Goal: Task Accomplishment & Management: Manage account settings

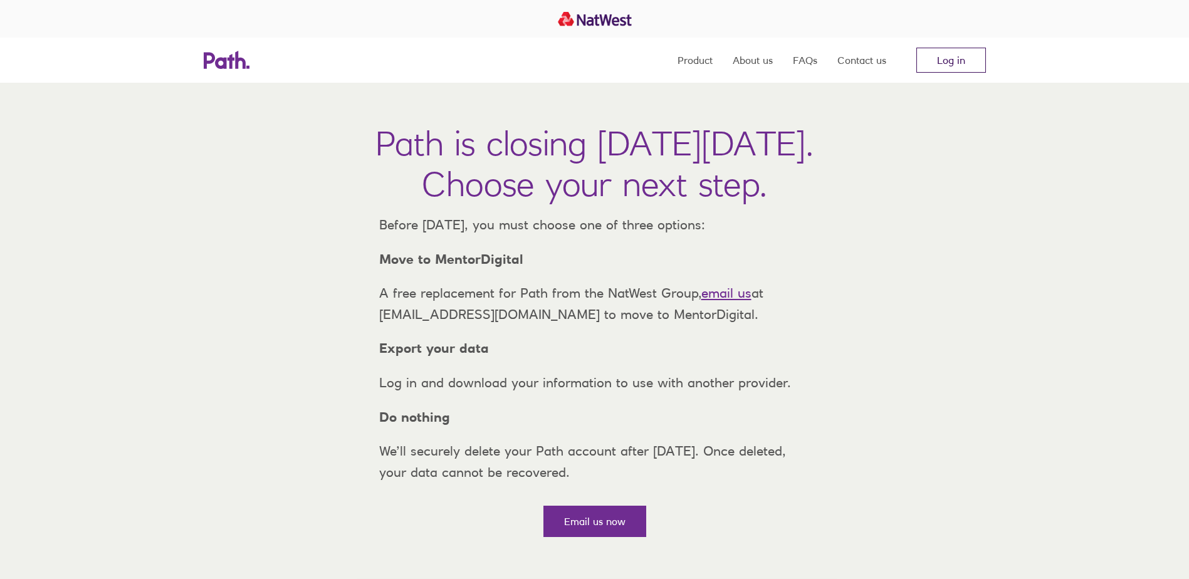
click at [950, 58] on link "Log in" at bounding box center [951, 60] width 70 height 25
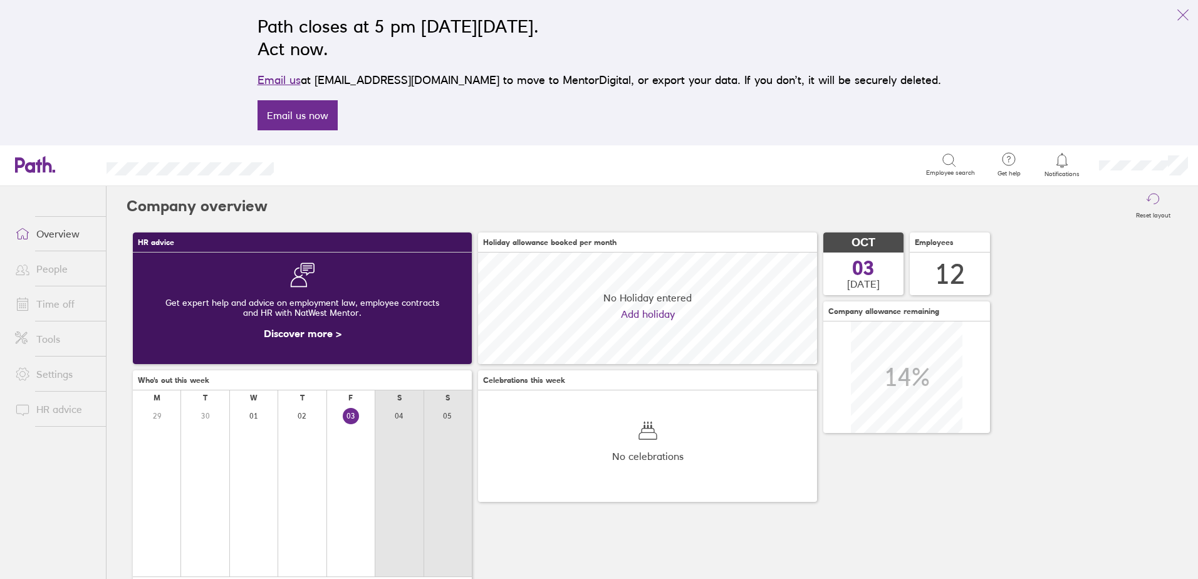
scroll to position [112, 339]
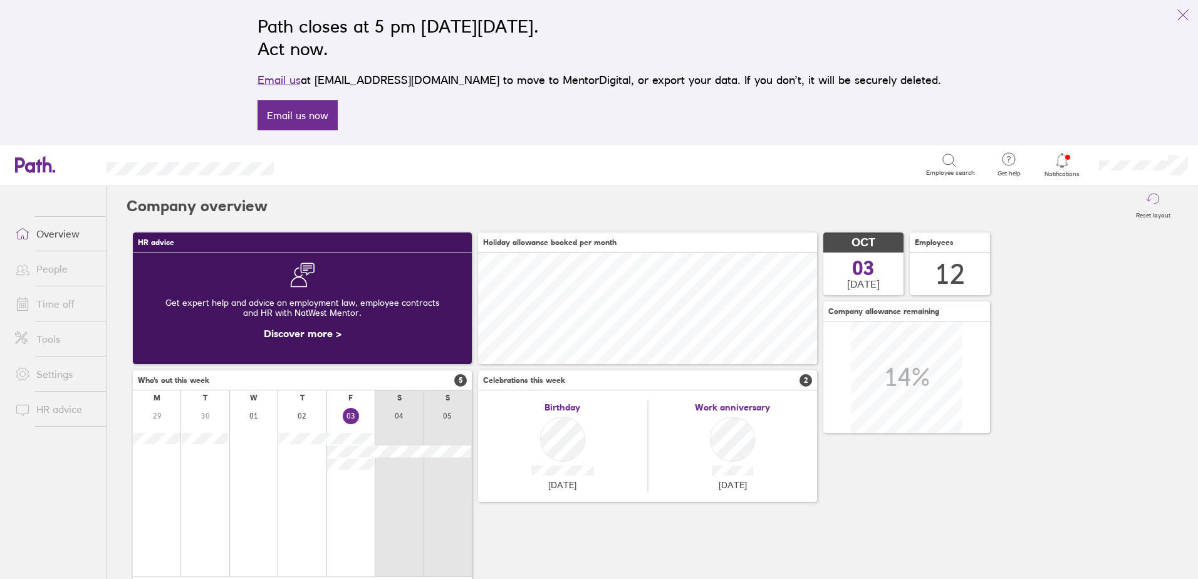
click at [54, 297] on link "Time off" at bounding box center [55, 303] width 101 height 25
